Goal: Task Accomplishment & Management: Use online tool/utility

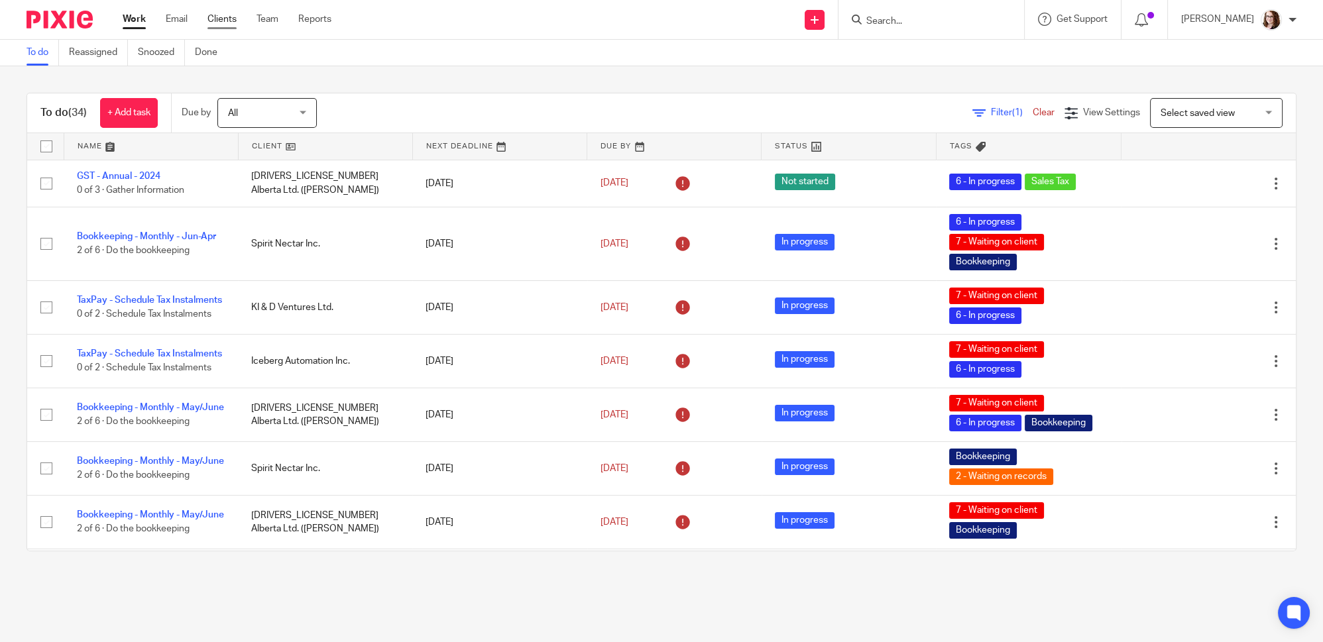
click at [217, 21] on link "Clients" at bounding box center [221, 19] width 29 height 13
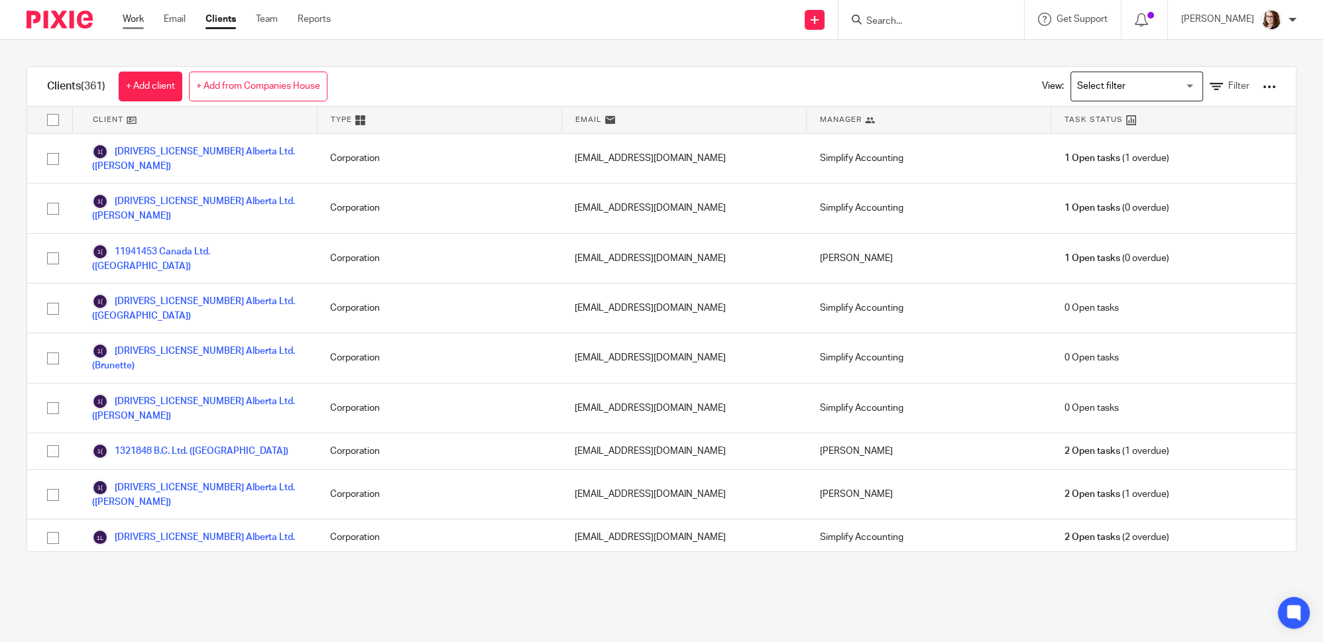
click at [135, 17] on link "Work" at bounding box center [133, 19] width 21 height 13
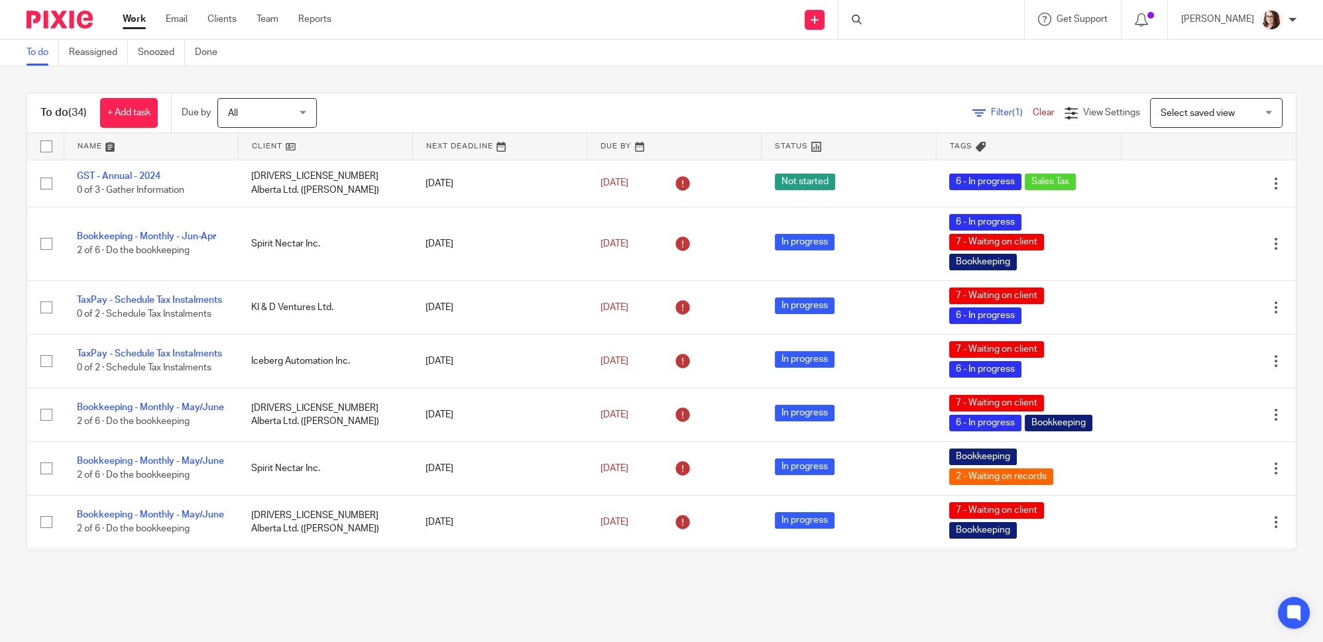
click at [907, 20] on div at bounding box center [932, 19] width 186 height 39
click at [905, 20] on input "Search" at bounding box center [924, 22] width 119 height 12
type input "ovp"
click at [931, 52] on link at bounding box center [1004, 62] width 284 height 41
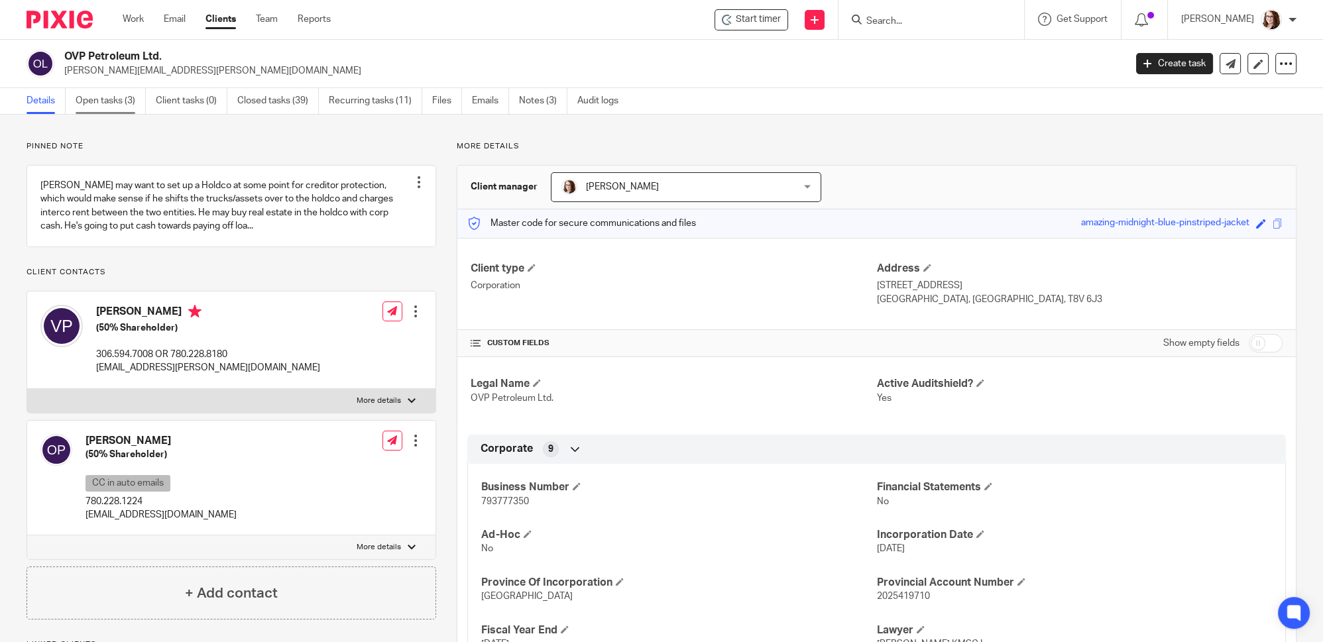
click at [112, 97] on link "Open tasks (3)" at bounding box center [111, 101] width 70 height 26
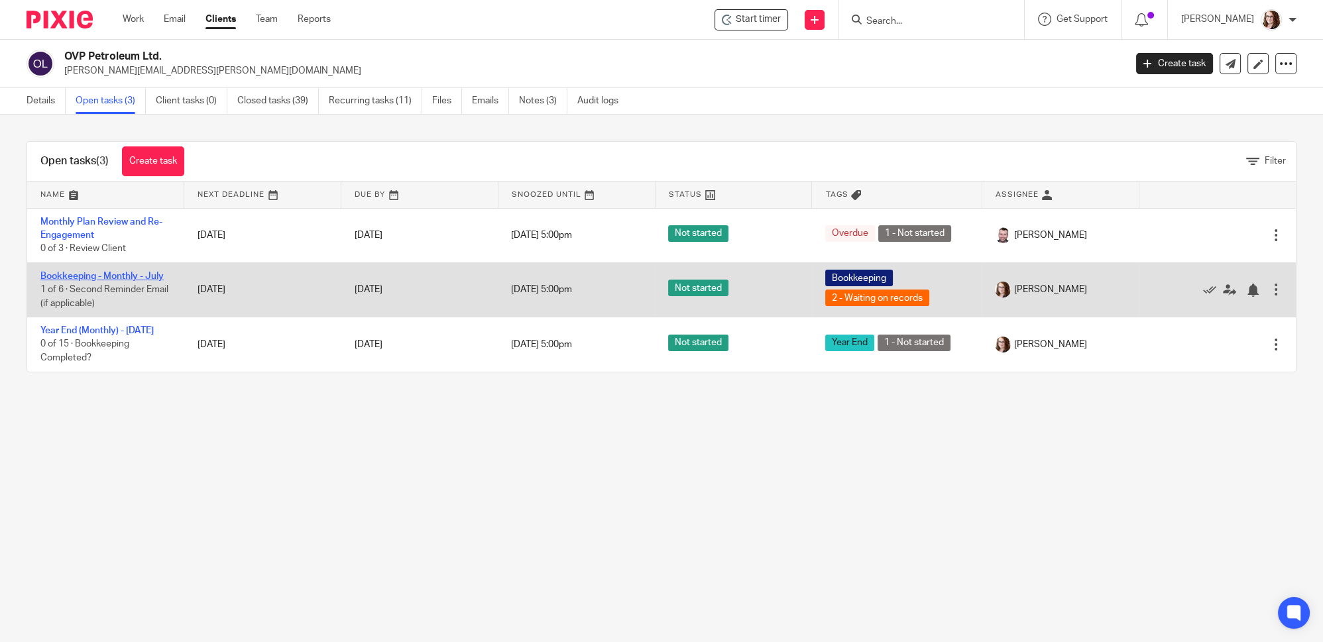
click at [85, 274] on link "Bookkeeping - Monthly - July" at bounding box center [101, 276] width 123 height 9
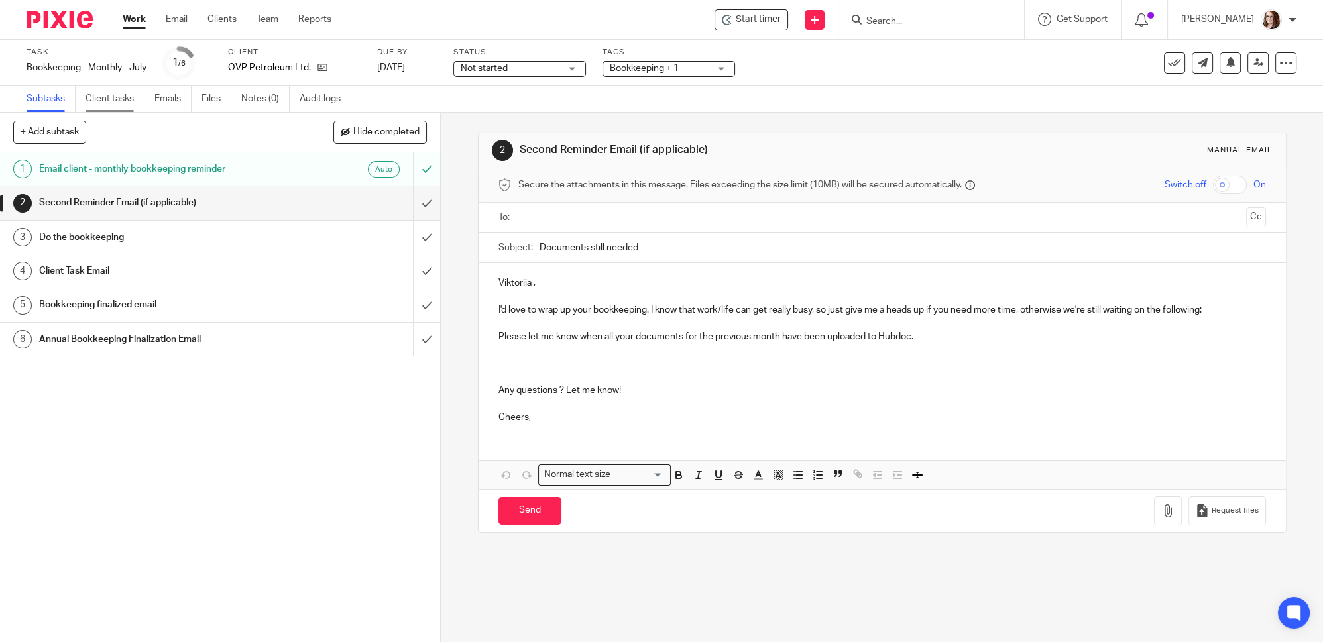
click at [114, 93] on link "Client tasks" at bounding box center [115, 99] width 59 height 26
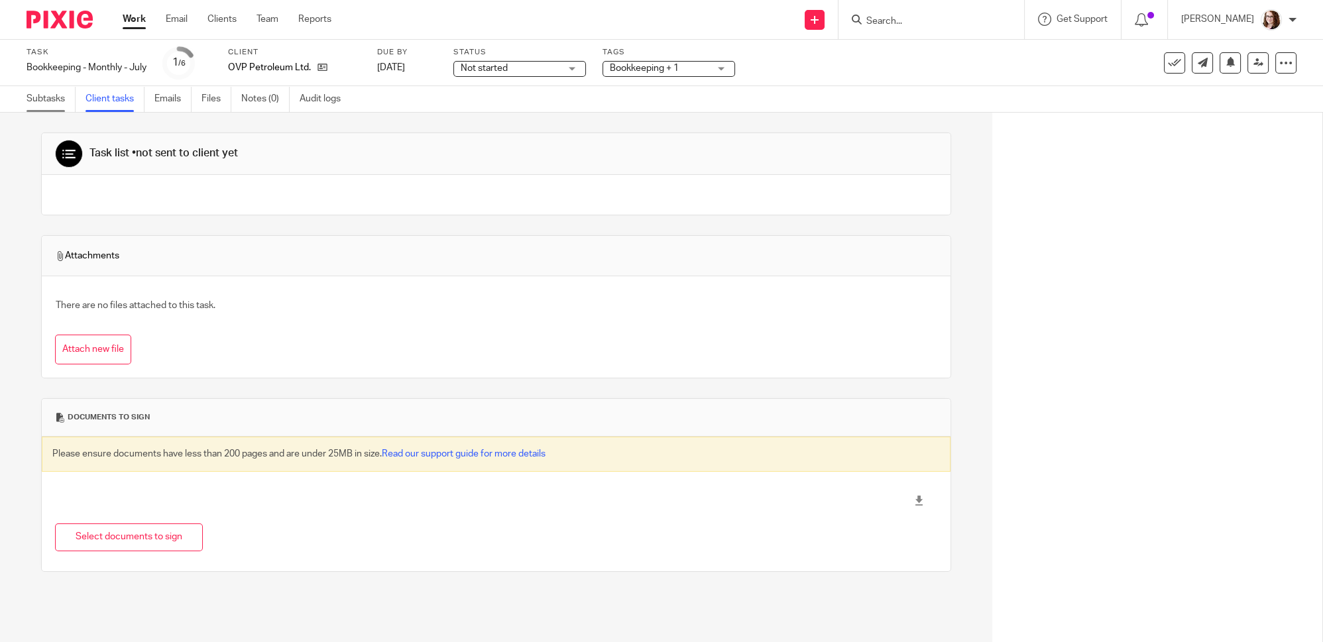
click at [47, 97] on link "Subtasks" at bounding box center [51, 99] width 49 height 26
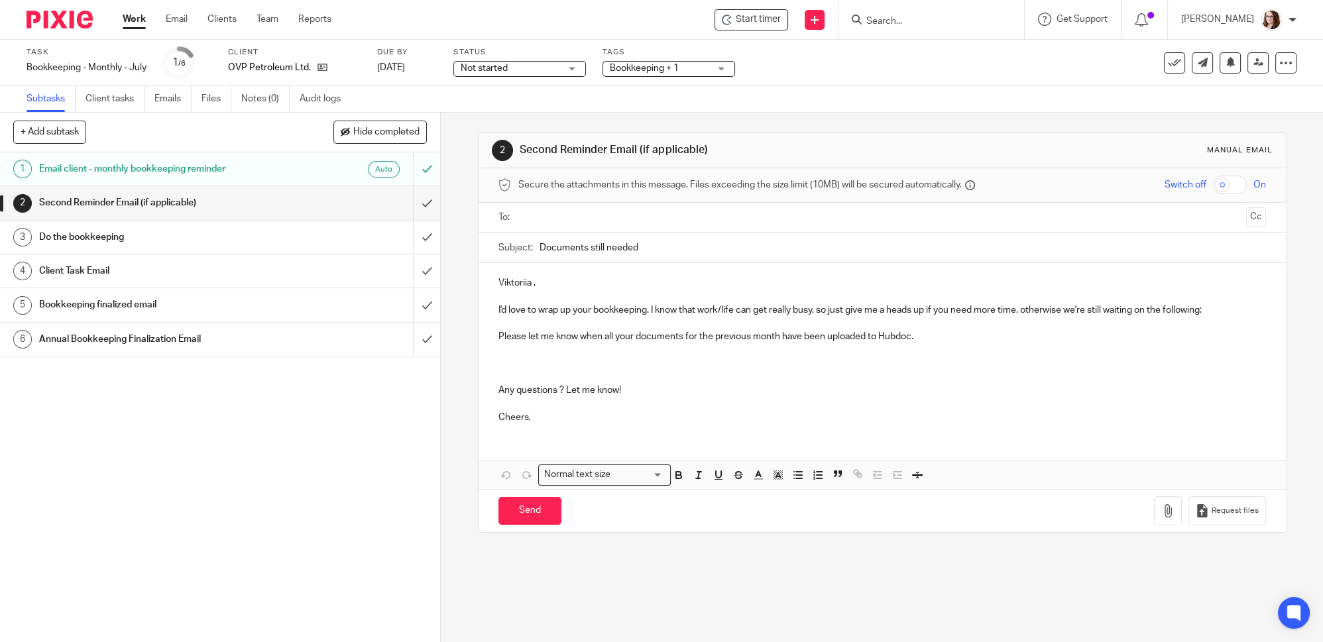
click at [146, 338] on h1 "Annual Bookkeeping Finalization Email" at bounding box center [159, 339] width 241 height 20
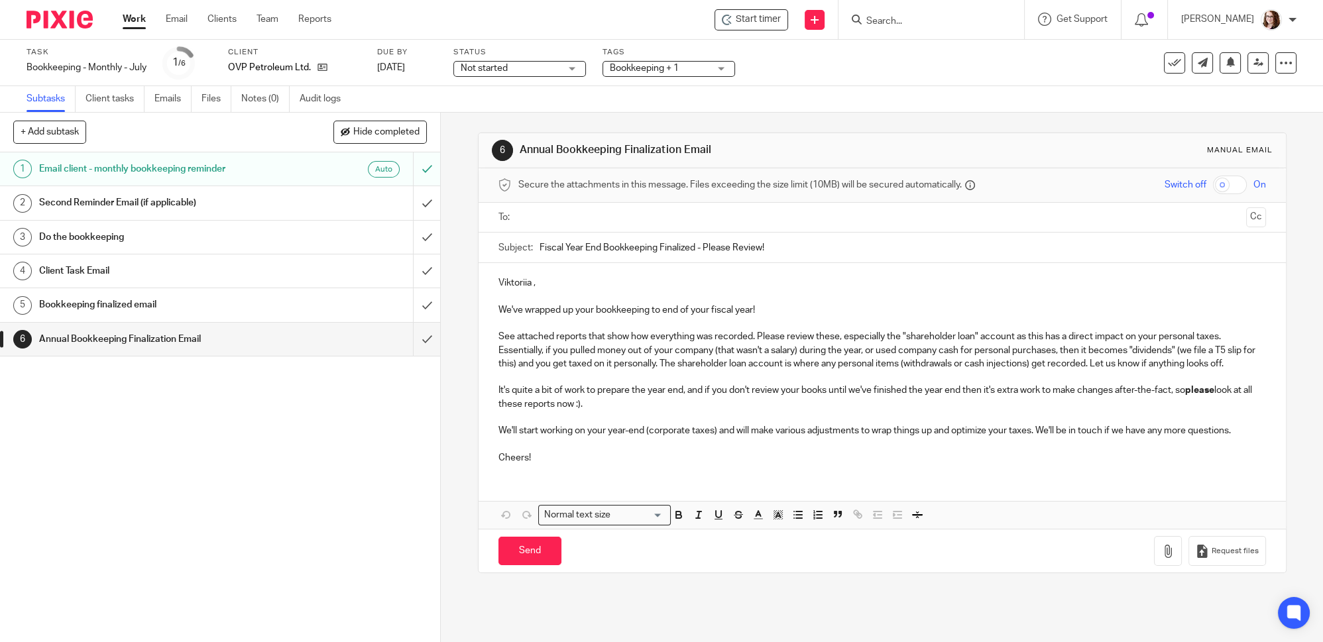
click at [110, 306] on h1 "Bookkeeping finalized email" at bounding box center [159, 305] width 241 height 20
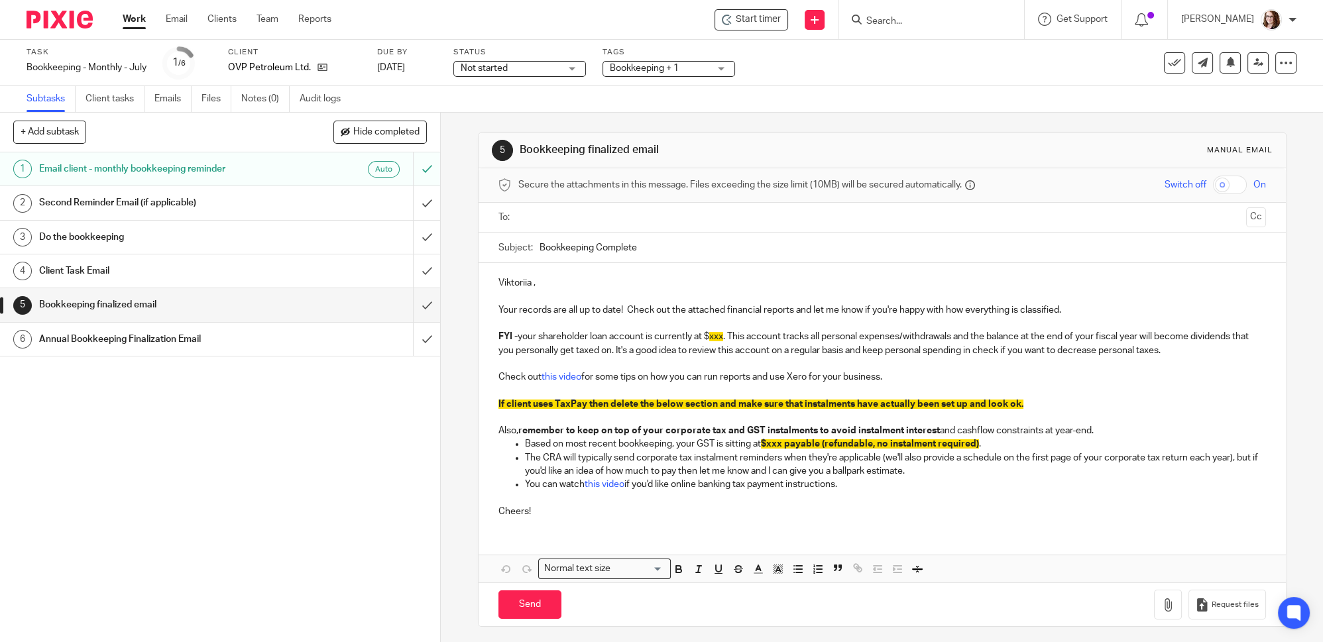
click at [103, 233] on h1 "Do the bookkeeping" at bounding box center [159, 237] width 241 height 20
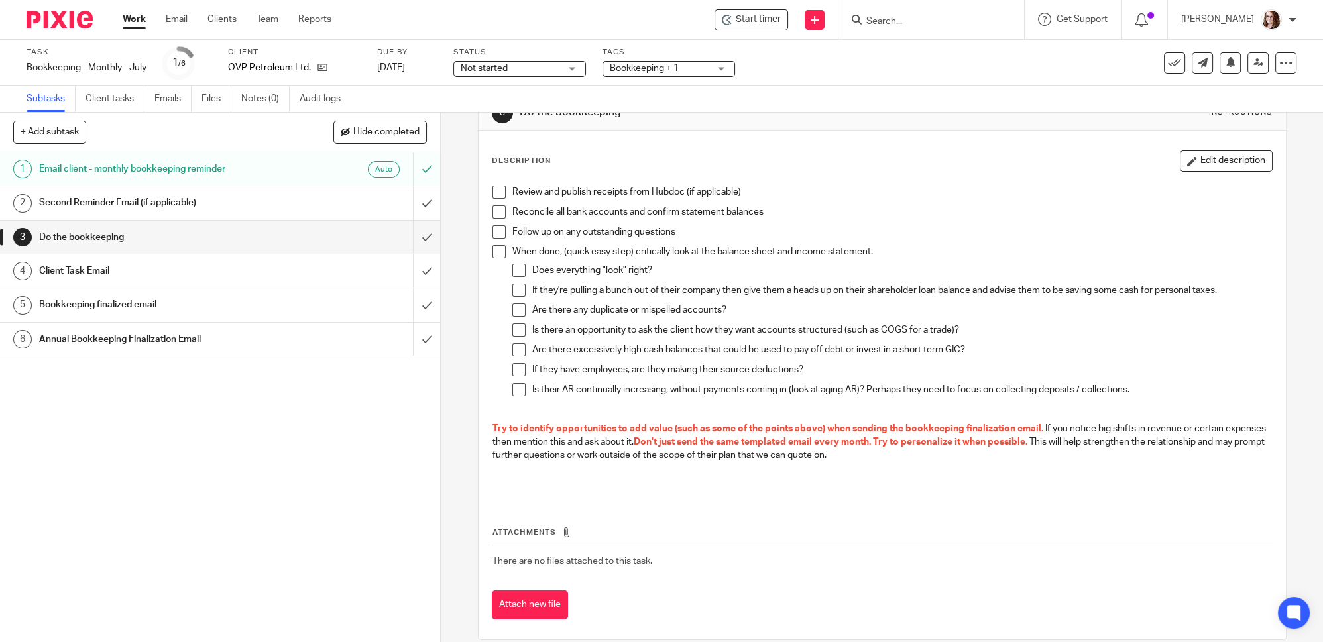
scroll to position [54, 0]
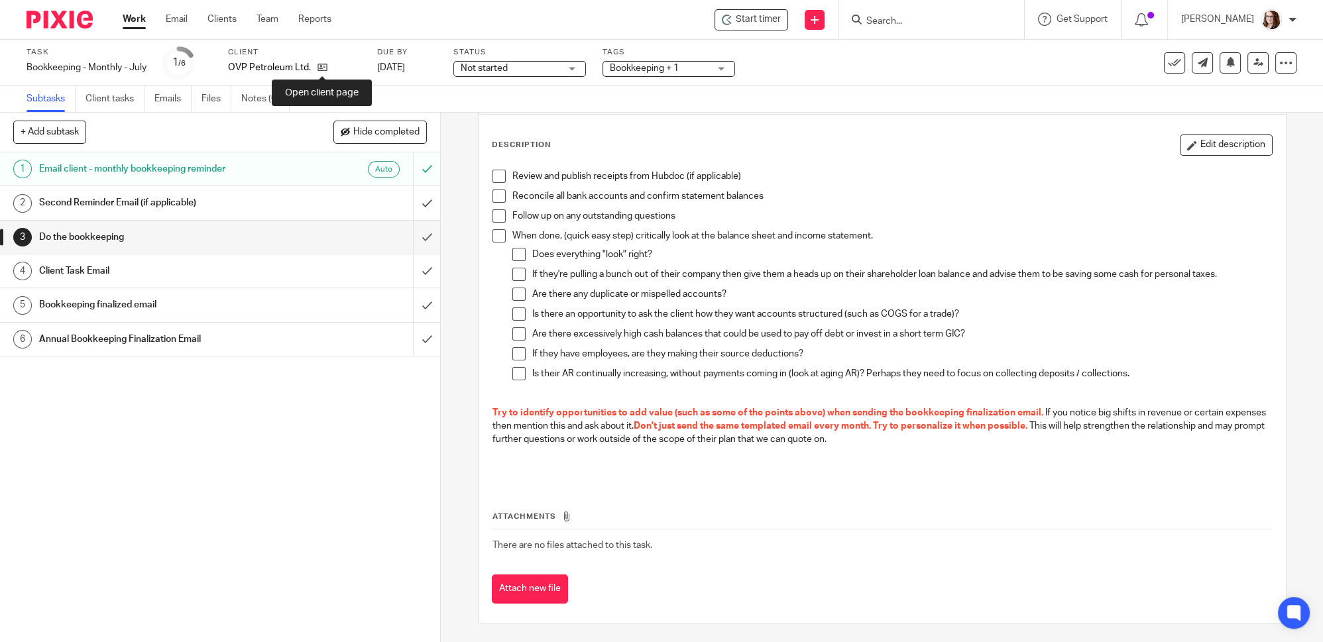
click at [327, 68] on div "OVP Petroleum Ltd." at bounding box center [294, 67] width 133 height 13
click at [325, 68] on icon at bounding box center [323, 67] width 10 height 10
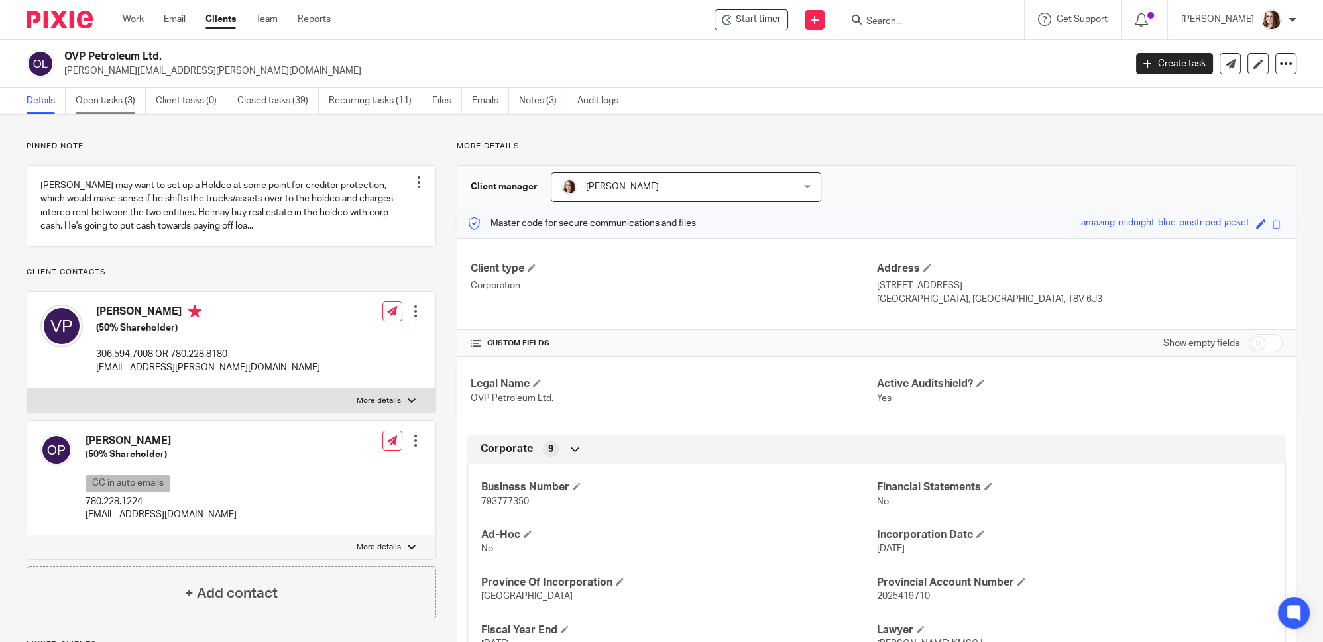
click at [119, 101] on link "Open tasks (3)" at bounding box center [111, 101] width 70 height 26
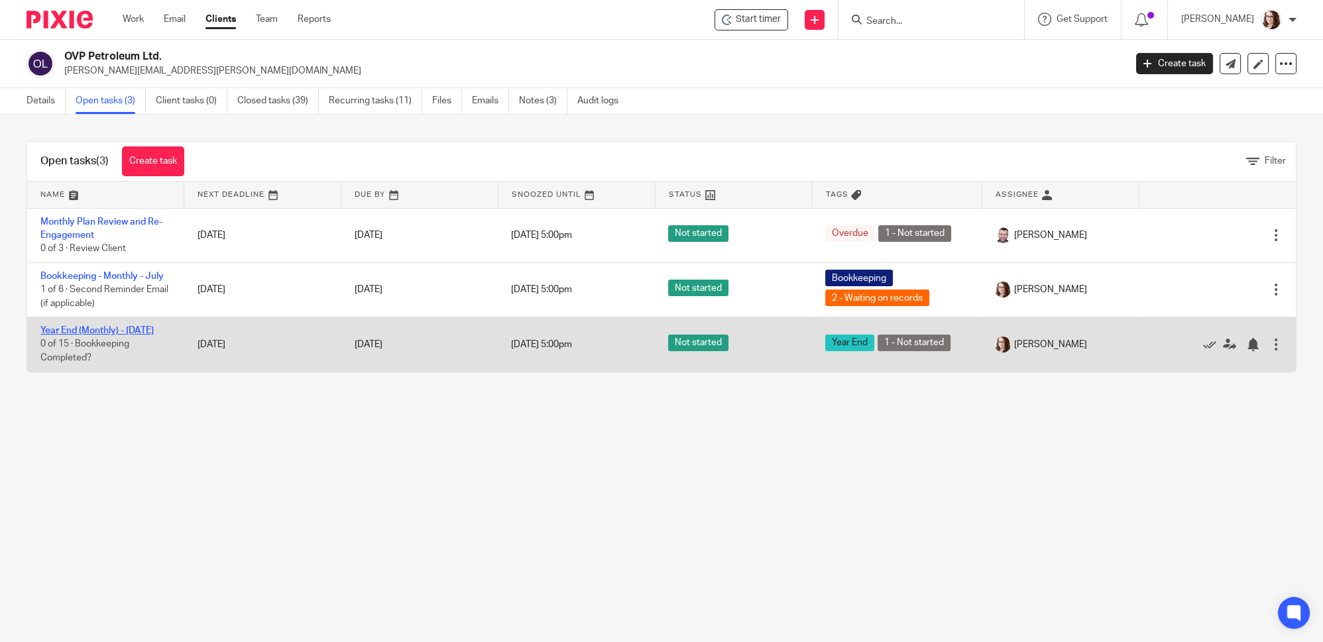
click at [106, 329] on link "Year End (Monthly) - [DATE]" at bounding box center [96, 330] width 113 height 9
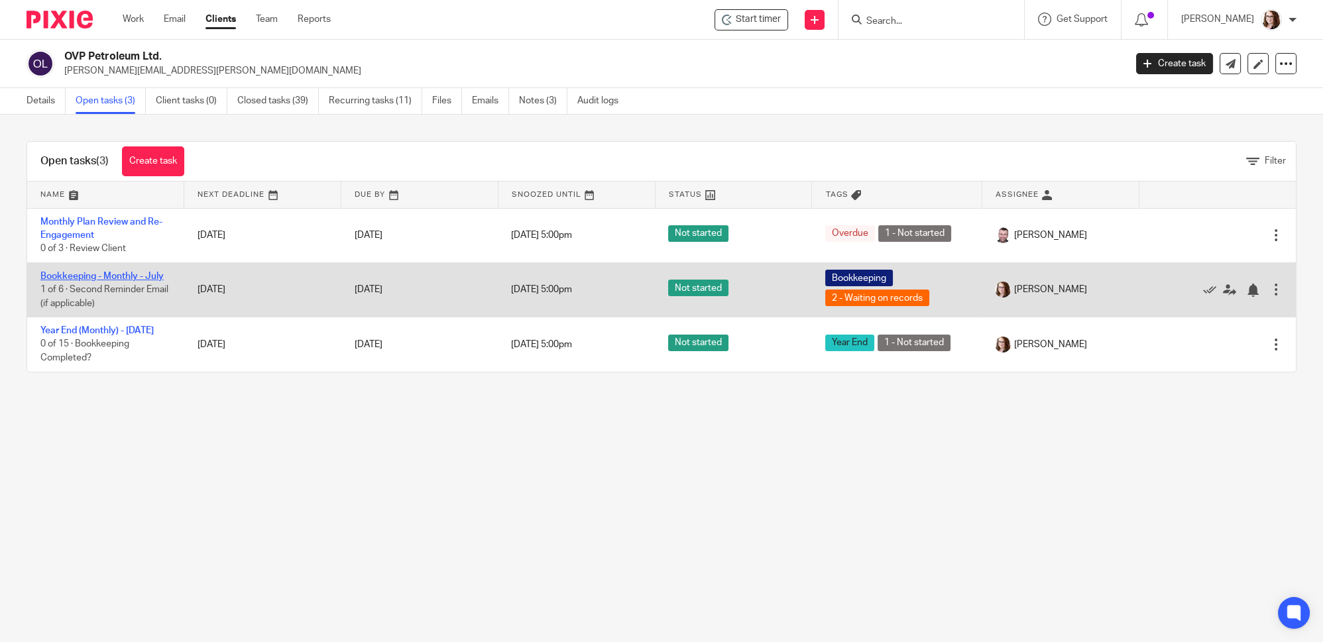
click at [111, 276] on link "Bookkeeping - Monthly - July" at bounding box center [101, 276] width 123 height 9
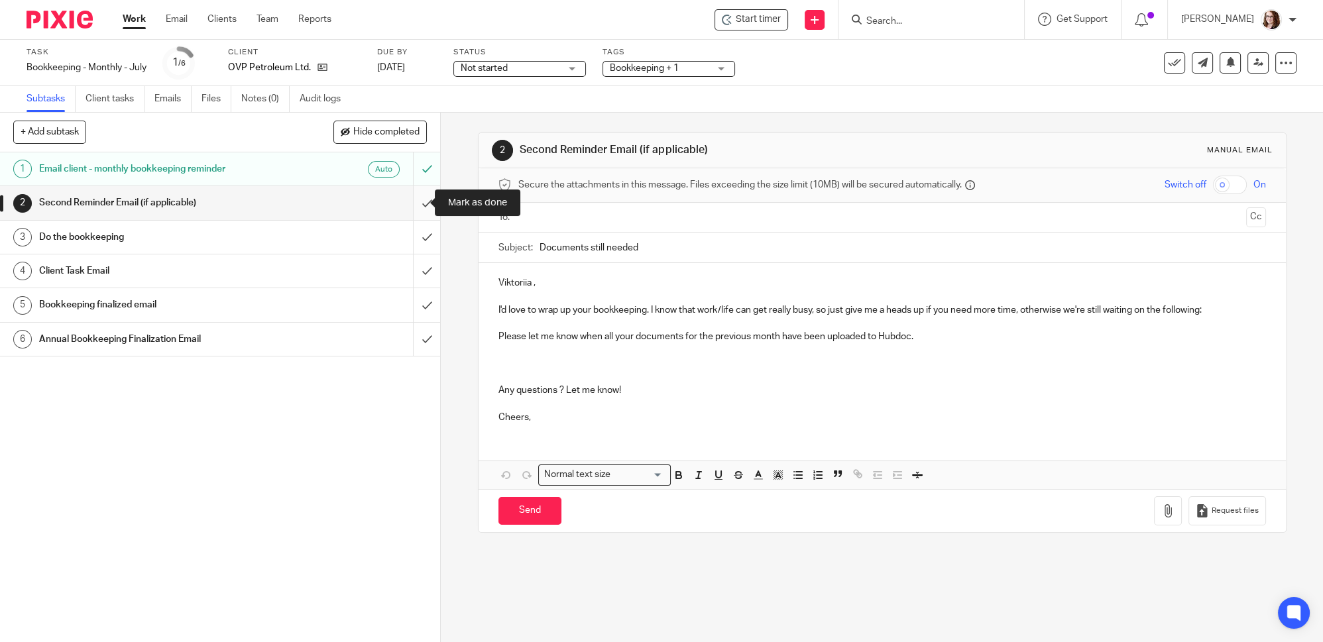
click at [410, 202] on input "submit" at bounding box center [220, 202] width 440 height 33
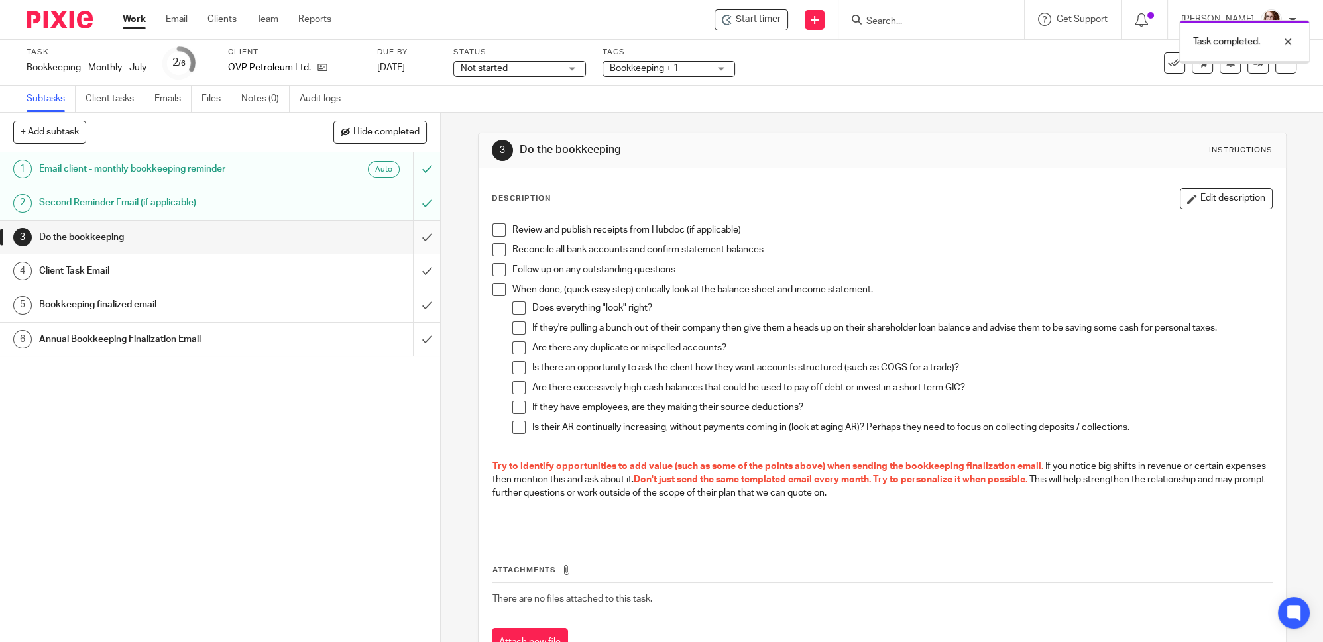
click at [417, 239] on input "submit" at bounding box center [220, 237] width 440 height 33
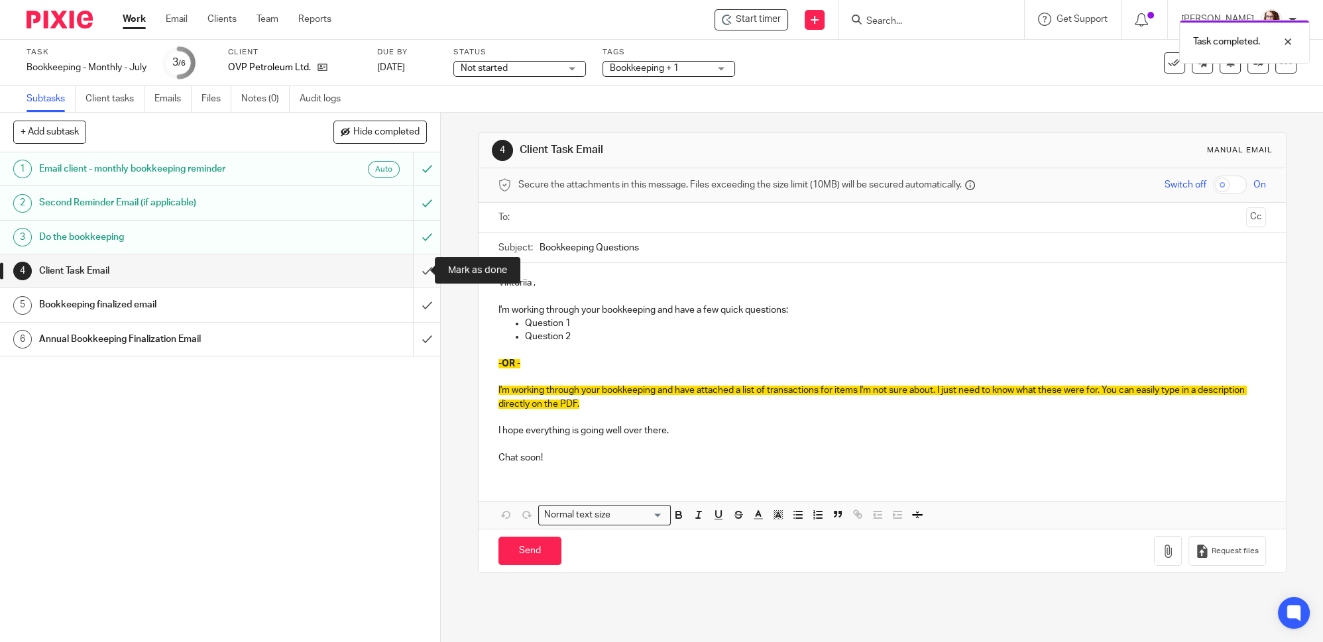
click at [410, 270] on input "submit" at bounding box center [220, 271] width 440 height 33
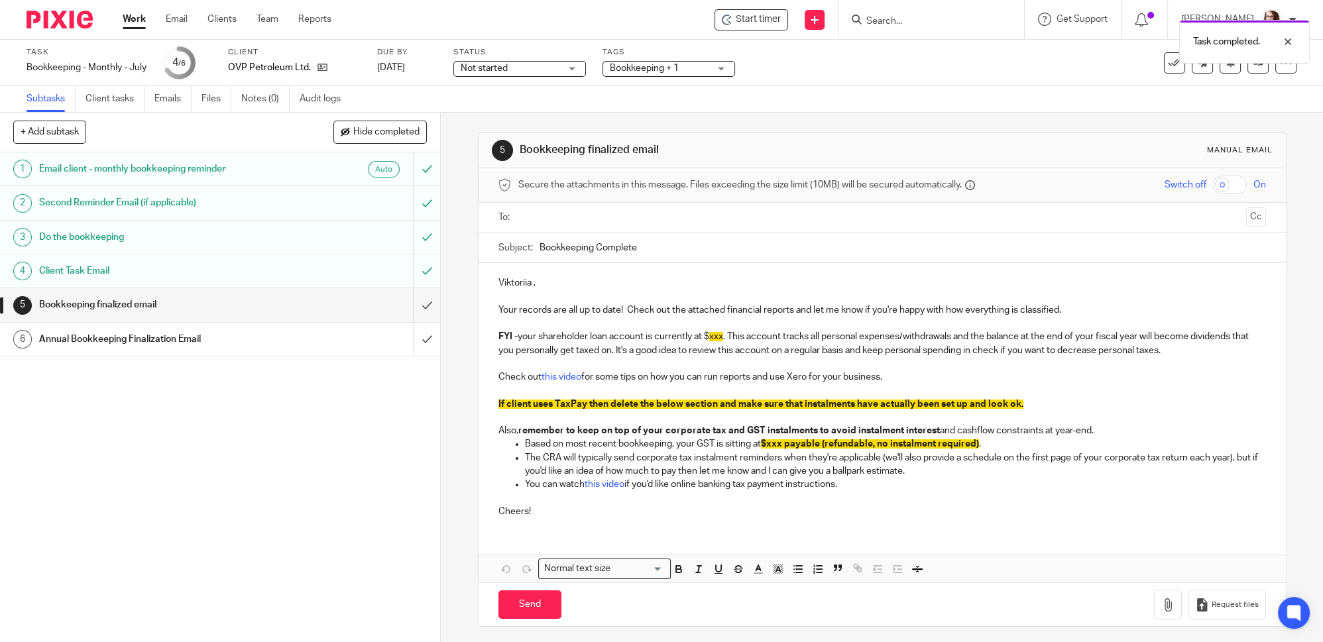
click at [213, 338] on h1 "Annual Bookkeeping Finalization Email" at bounding box center [159, 339] width 241 height 20
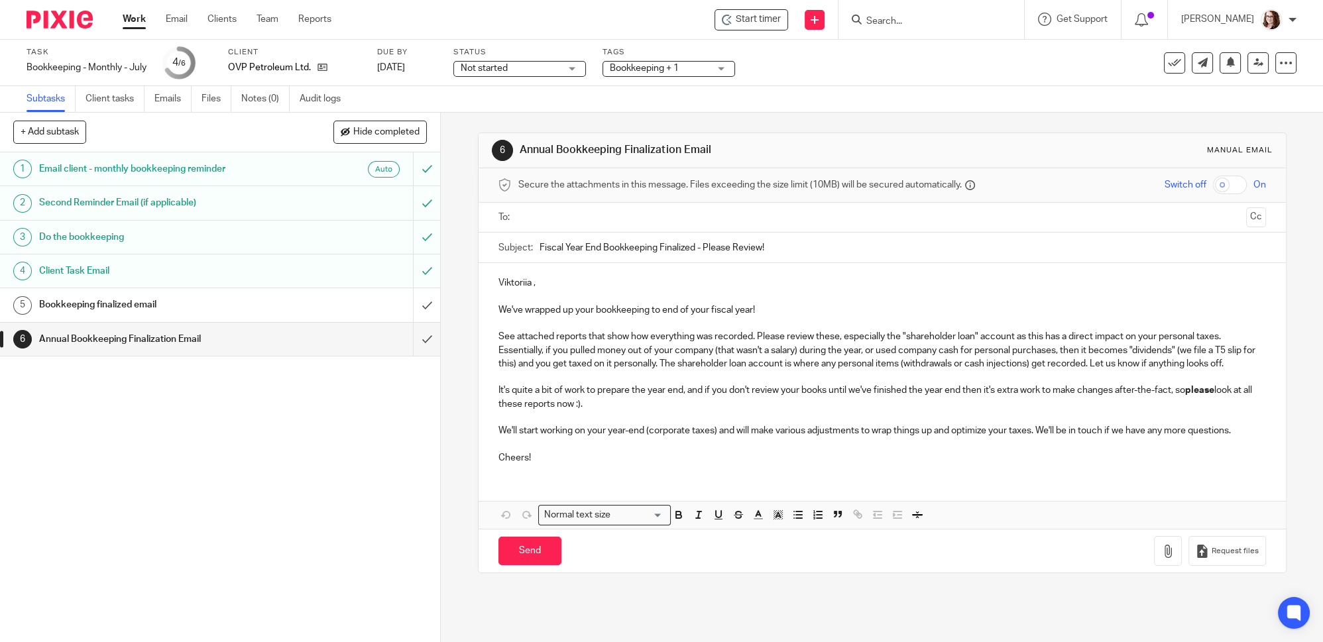
click at [219, 304] on h1 "Bookkeeping finalized email" at bounding box center [159, 305] width 241 height 20
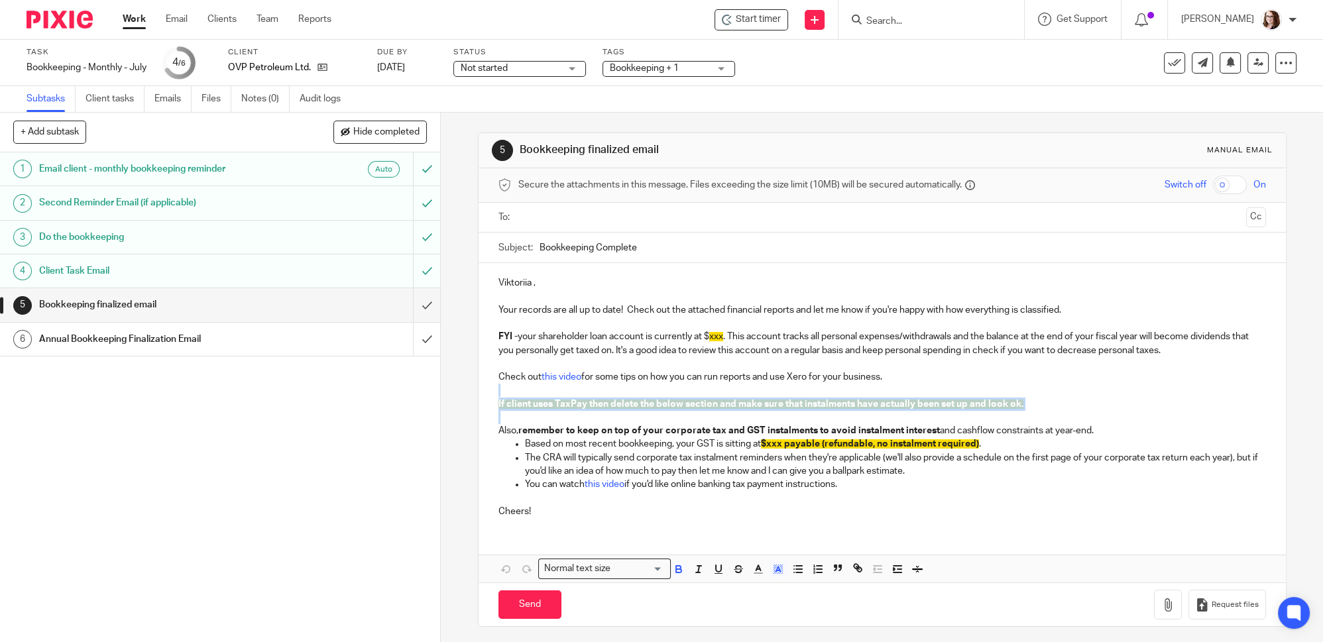
drag, startPoint x: 504, startPoint y: 418, endPoint x: 497, endPoint y: 390, distance: 28.6
click at [497, 390] on div "Viktoriia , Your records are all up to date! Check out the attached financial r…" at bounding box center [882, 395] width 807 height 265
